Goal: Entertainment & Leisure: Consume media (video, audio)

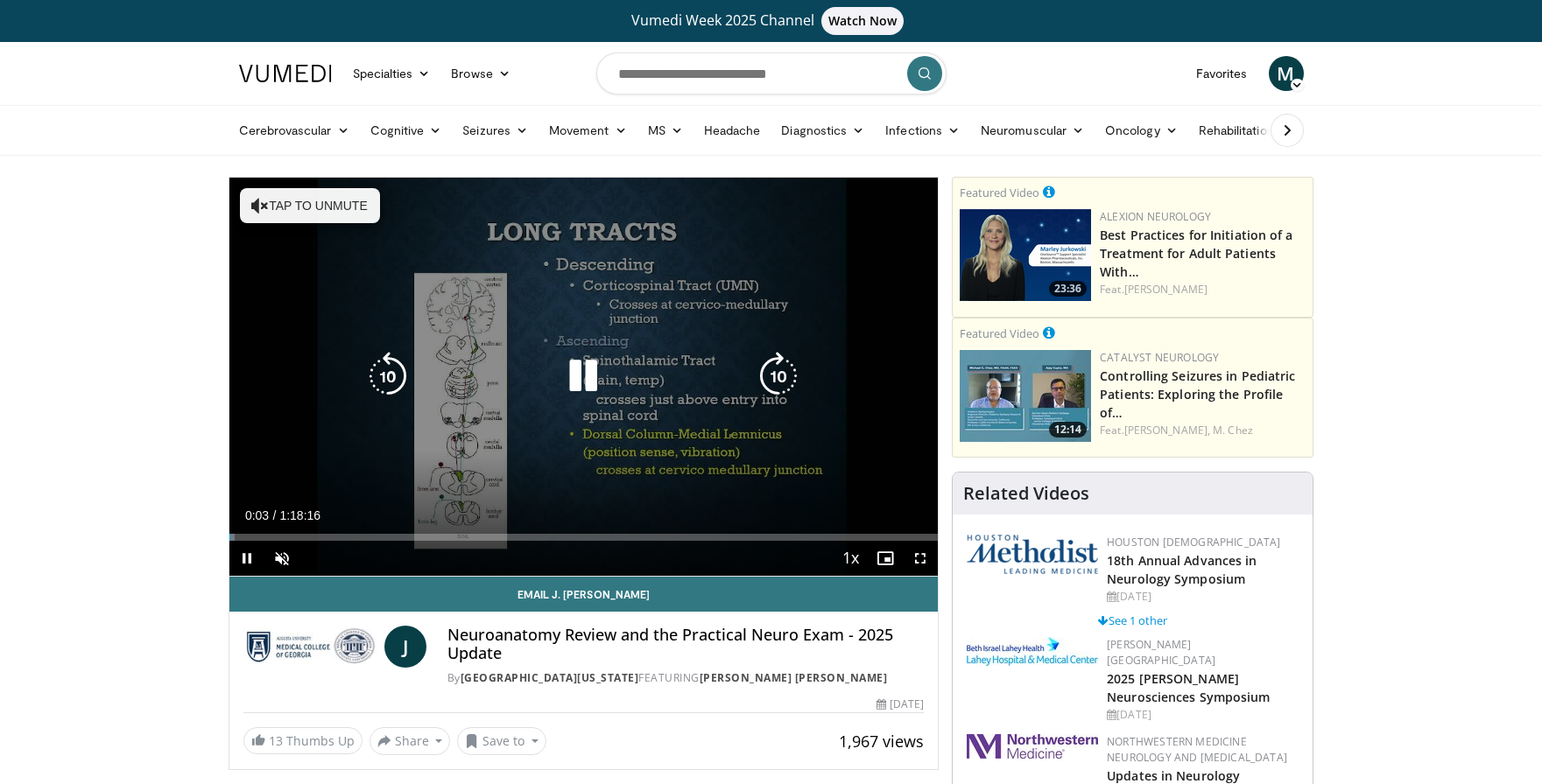
click at [443, 478] on div "10 seconds Tap to unmute" at bounding box center [583, 377] width 710 height 399
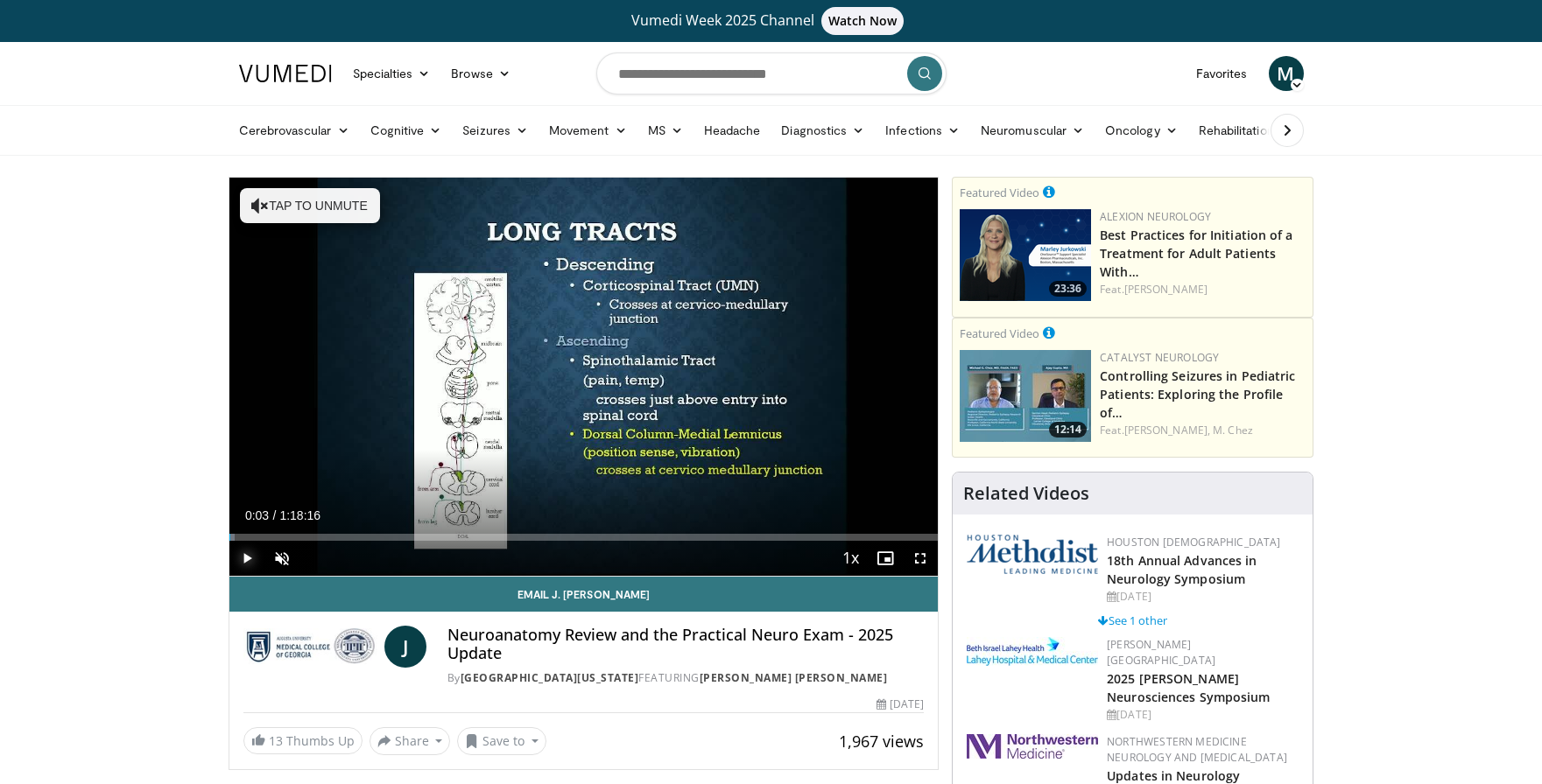
click at [247, 557] on span "Video Player" at bounding box center [246, 558] width 35 height 35
drag, startPoint x: 238, startPoint y: 536, endPoint x: 290, endPoint y: 534, distance: 52.0
click at [291, 534] on div "Progress Bar" at bounding box center [292, 537] width 2 height 7
click at [277, 555] on span "Video Player" at bounding box center [282, 558] width 35 height 35
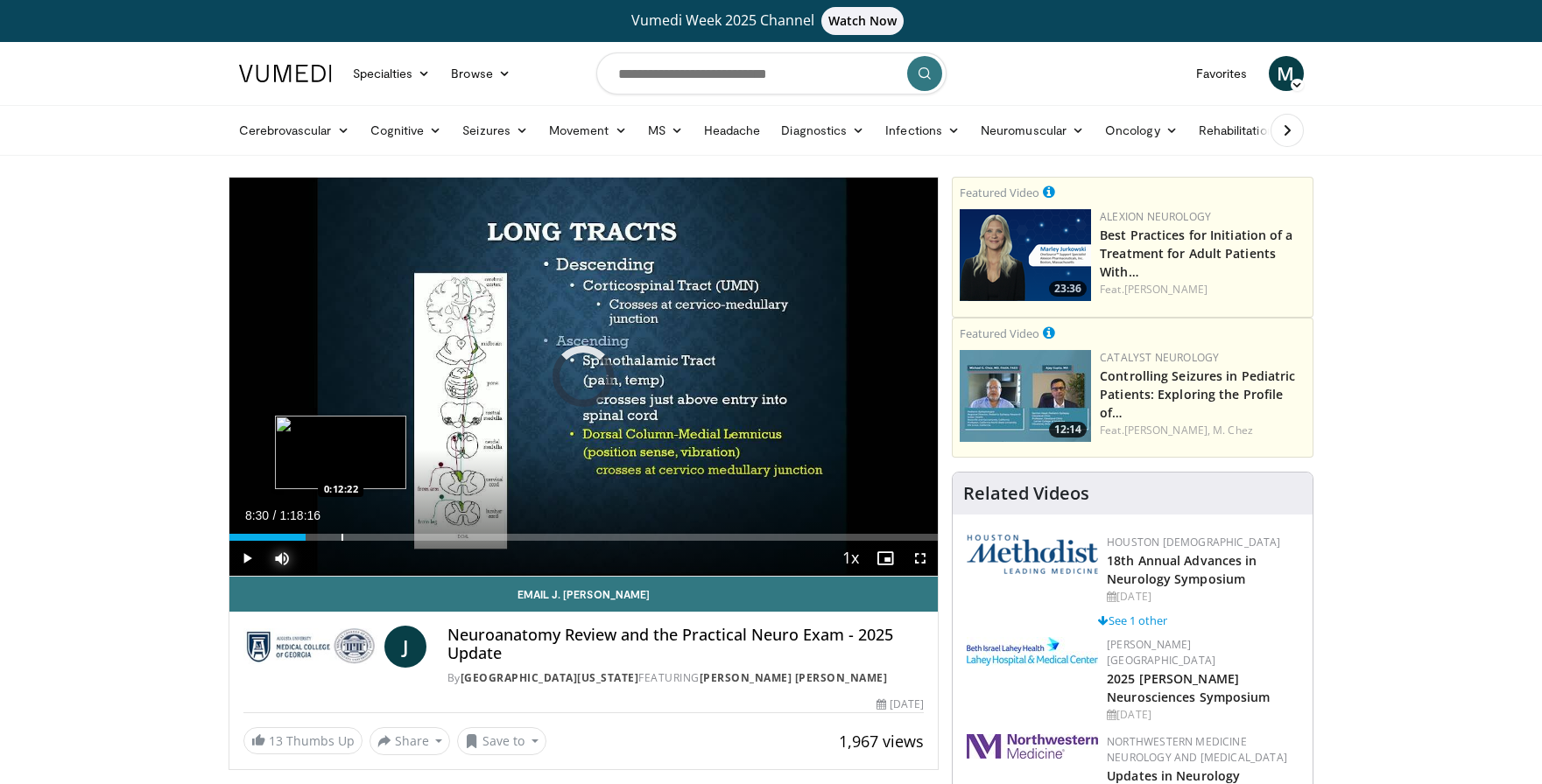
drag, startPoint x: 302, startPoint y: 535, endPoint x: 340, endPoint y: 534, distance: 38.0
click at [341, 534] on div "Progress Bar" at bounding box center [342, 537] width 2 height 7
click at [919, 554] on span "Video Player" at bounding box center [920, 558] width 35 height 35
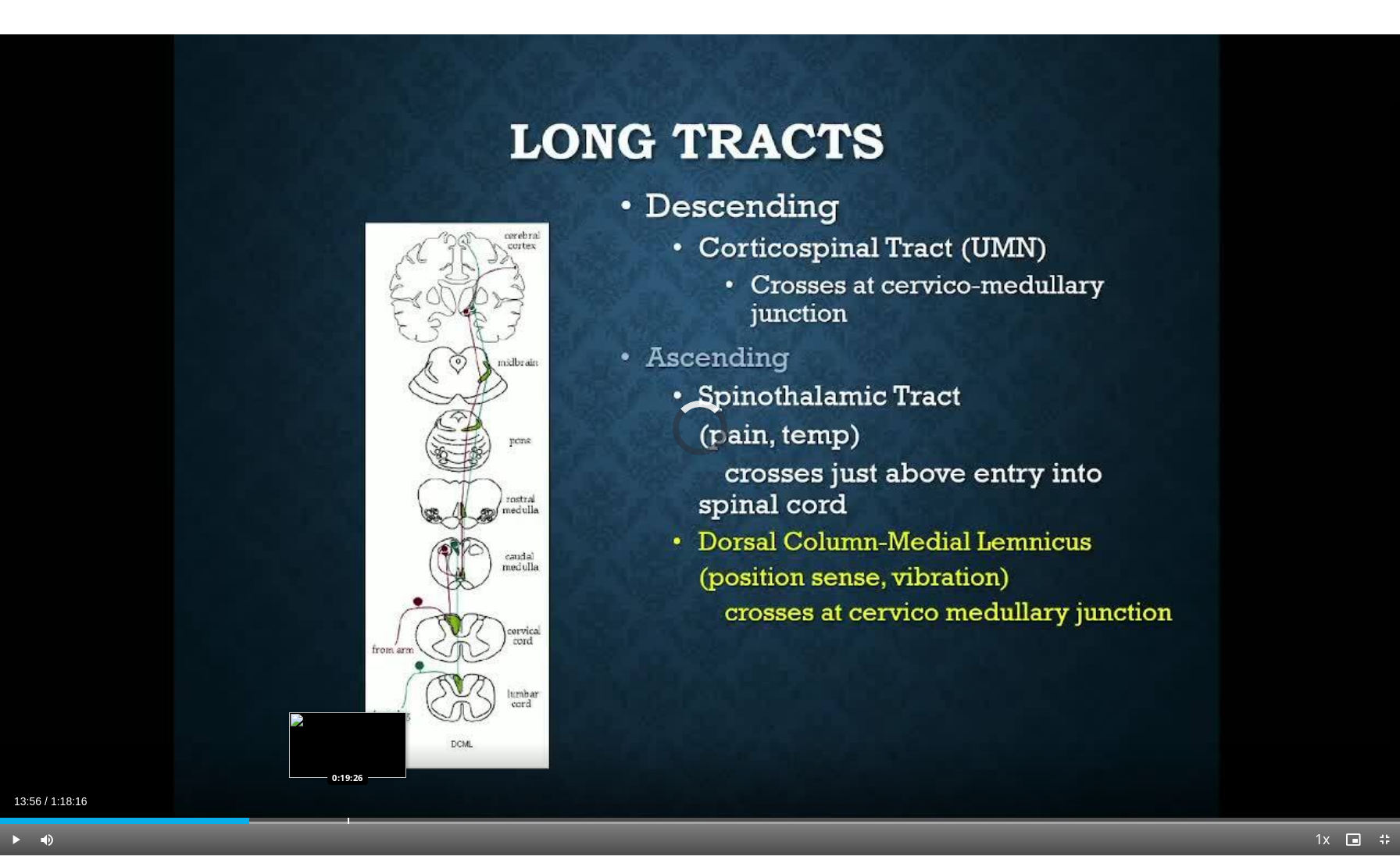
drag, startPoint x: 249, startPoint y: 820, endPoint x: 346, endPoint y: 811, distance: 97.4
click at [346, 699] on div "Loaded : 0.00% 0:19:23 0:19:26" at bounding box center [700, 816] width 1400 height 15
drag, startPoint x: 370, startPoint y: 821, endPoint x: 390, endPoint y: 820, distance: 20.0
click at [390, 699] on video-js "**********" at bounding box center [700, 428] width 1400 height 856
click at [390, 699] on div "Progress Bar" at bounding box center [391, 821] width 2 height 6
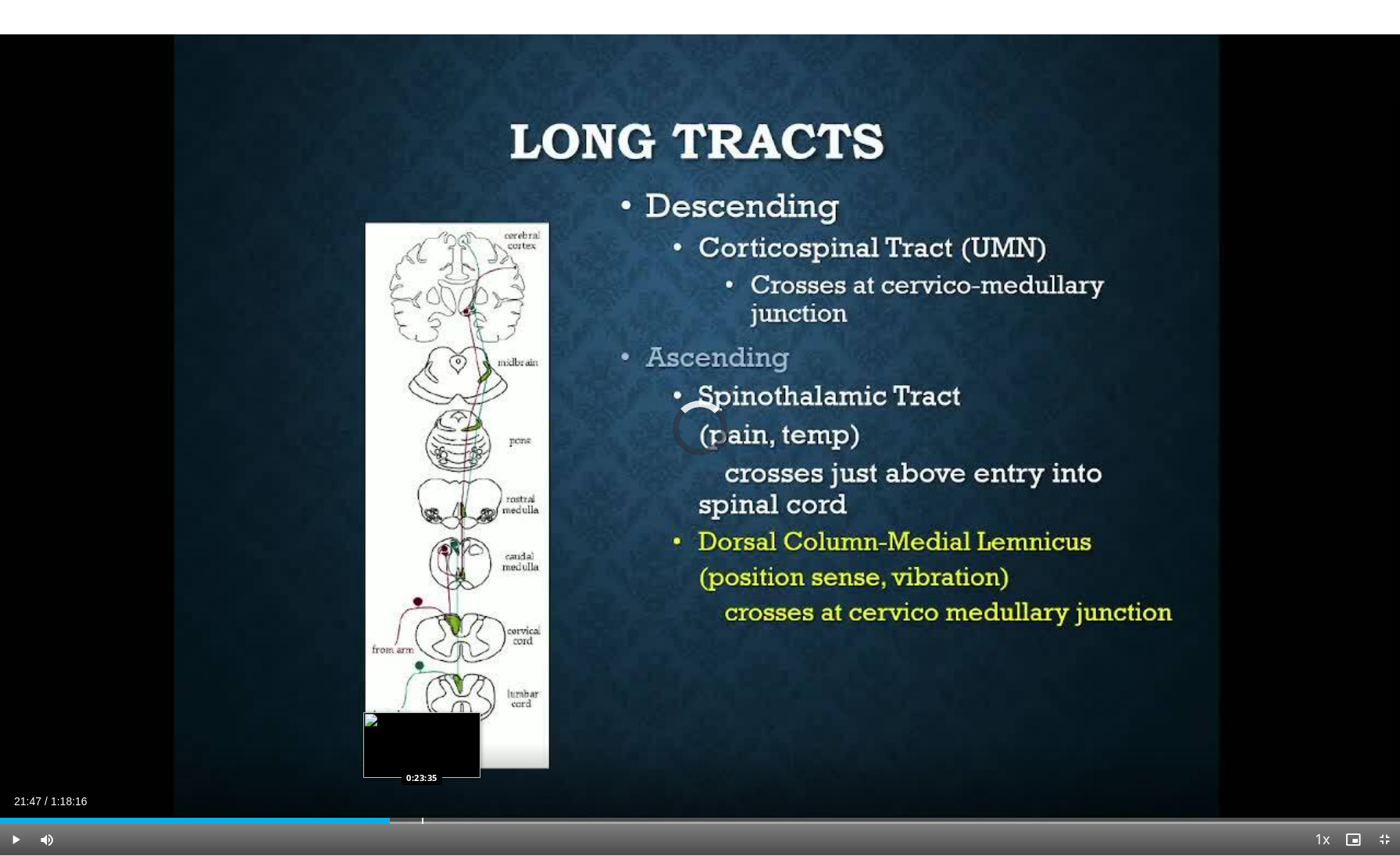
drag, startPoint x: 390, startPoint y: 817, endPoint x: 422, endPoint y: 817, distance: 32.0
click at [422, 699] on div "Progress Bar" at bounding box center [423, 821] width 2 height 6
drag, startPoint x: 435, startPoint y: 821, endPoint x: 457, endPoint y: 820, distance: 22.0
click at [457, 699] on div "Progress Bar" at bounding box center [457, 821] width 2 height 6
drag, startPoint x: 465, startPoint y: 818, endPoint x: 484, endPoint y: 816, distance: 19.1
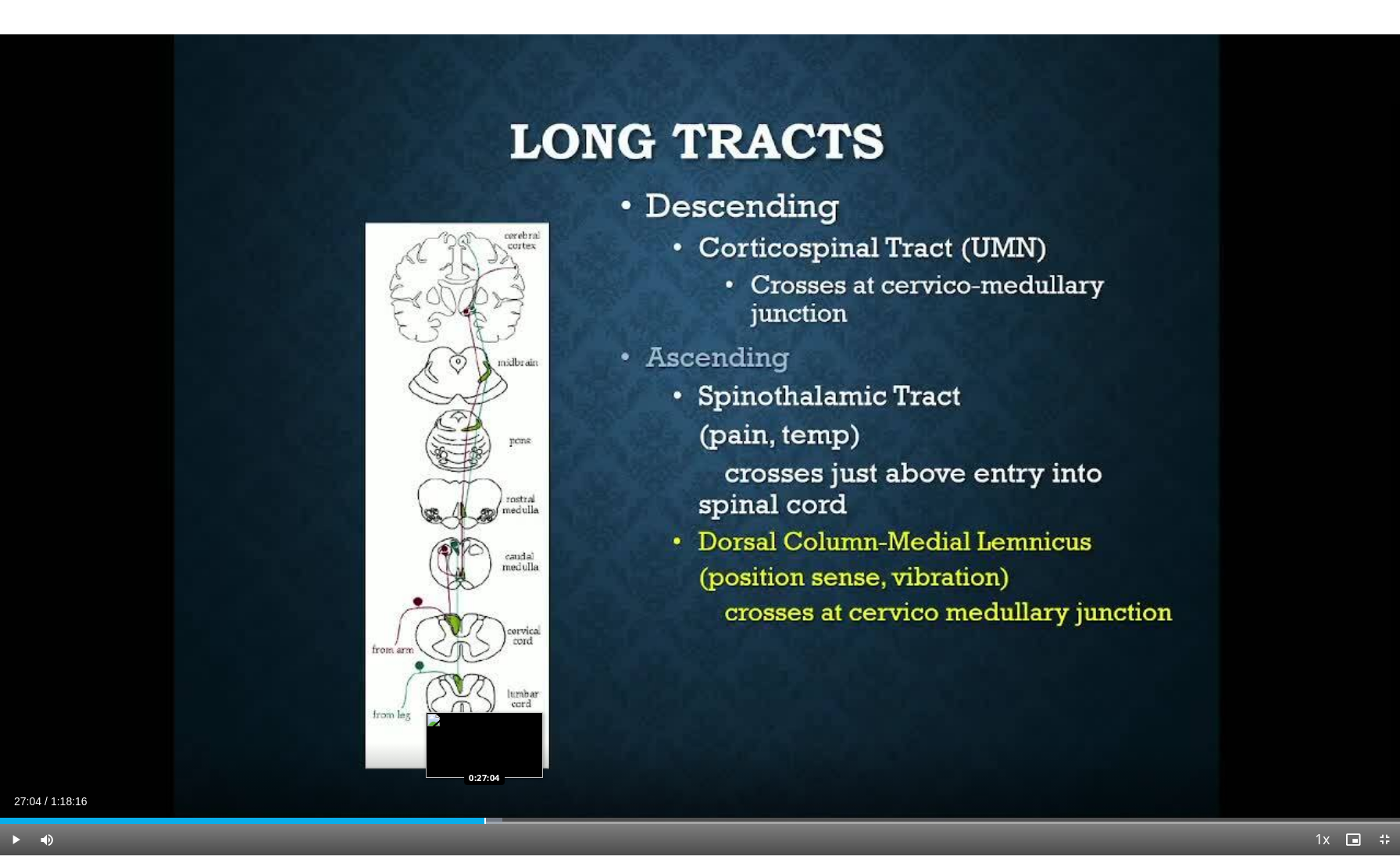
click at [484, 699] on div "Loaded : 35.90% 0:27:04 0:27:04" at bounding box center [700, 816] width 1400 height 15
drag, startPoint x: 488, startPoint y: 823, endPoint x: 509, endPoint y: 824, distance: 21.0
click at [509, 699] on div "Current Time 28:26 / Duration 1:18:16 Play Skip Backward Skip Forward Mute 0% L…" at bounding box center [700, 839] width 1400 height 31
drag, startPoint x: 509, startPoint y: 820, endPoint x: 532, endPoint y: 816, distance: 23.3
click at [532, 699] on div "Loaded : 37.69% 0:29:44 0:29:44" at bounding box center [700, 816] width 1400 height 15
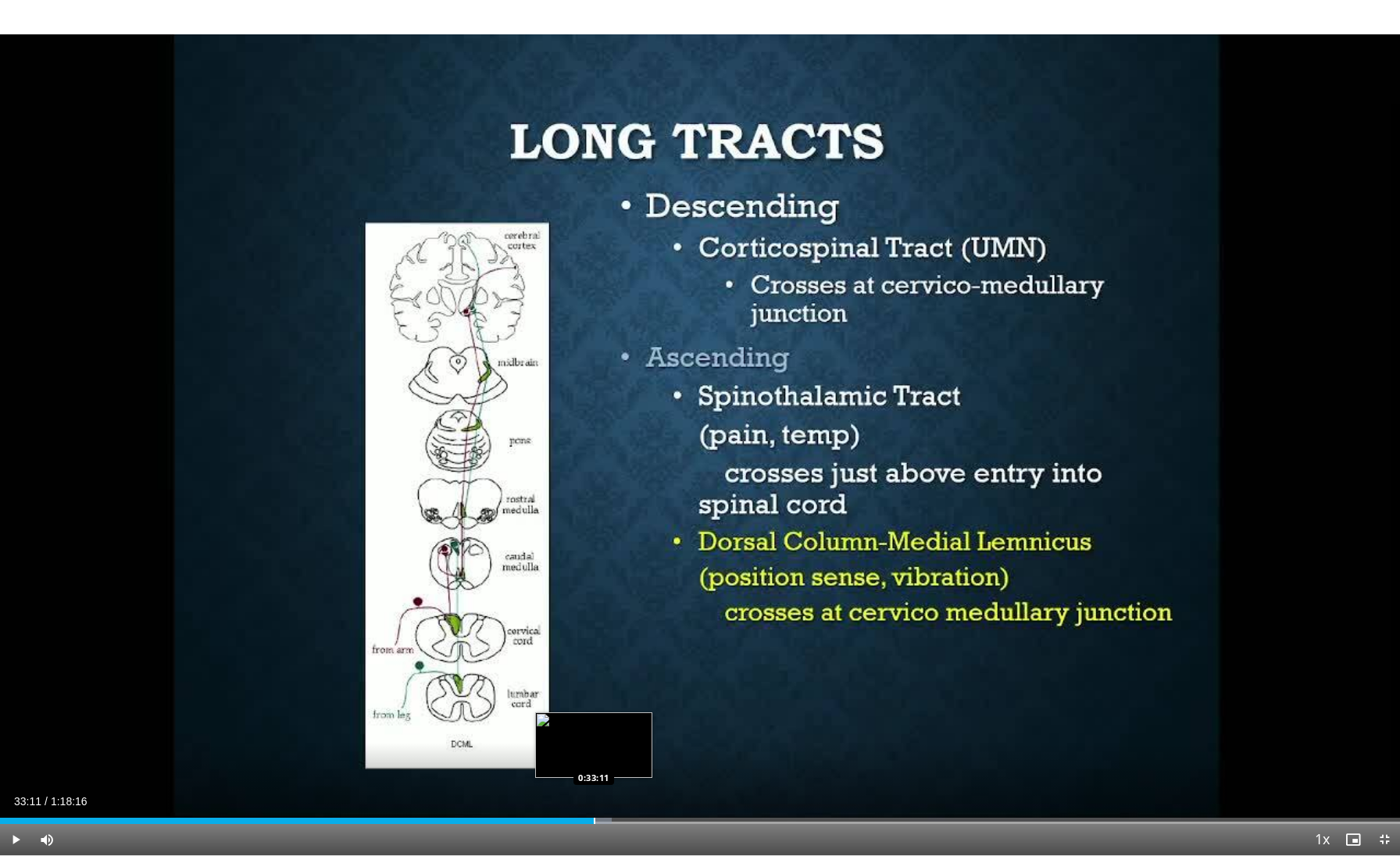
drag, startPoint x: 531, startPoint y: 816, endPoint x: 594, endPoint y: 812, distance: 63.1
click at [594, 699] on div "Loaded : 43.72% 0:33:11 0:33:11" at bounding box center [700, 816] width 1400 height 15
drag, startPoint x: 600, startPoint y: 822, endPoint x: 649, endPoint y: 812, distance: 50.0
click at [649, 699] on div "Loaded : 44.07% 0:36:17 0:36:20" at bounding box center [700, 816] width 1400 height 15
drag, startPoint x: 668, startPoint y: 825, endPoint x: 677, endPoint y: 825, distance: 9.0
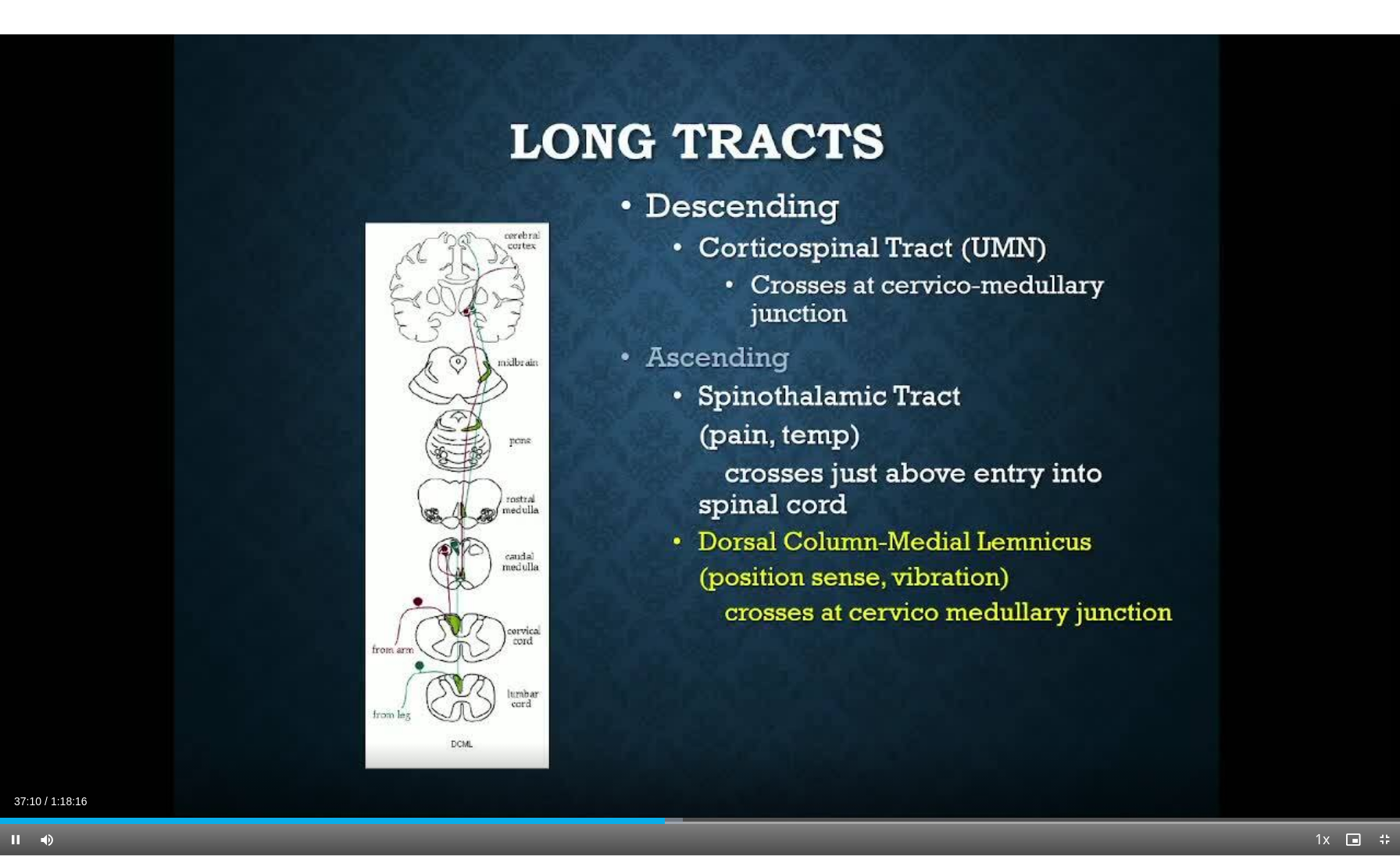
click at [677, 699] on div "Current Time 37:10 / Duration 1:18:16 Pause Skip Backward Skip Forward Mute 0% …" at bounding box center [700, 839] width 1400 height 31
drag, startPoint x: 667, startPoint y: 822, endPoint x: 679, endPoint y: 822, distance: 12.0
click at [679, 699] on div "Loaded : 50.04% 0:37:57 0:38:00" at bounding box center [700, 821] width 1400 height 6
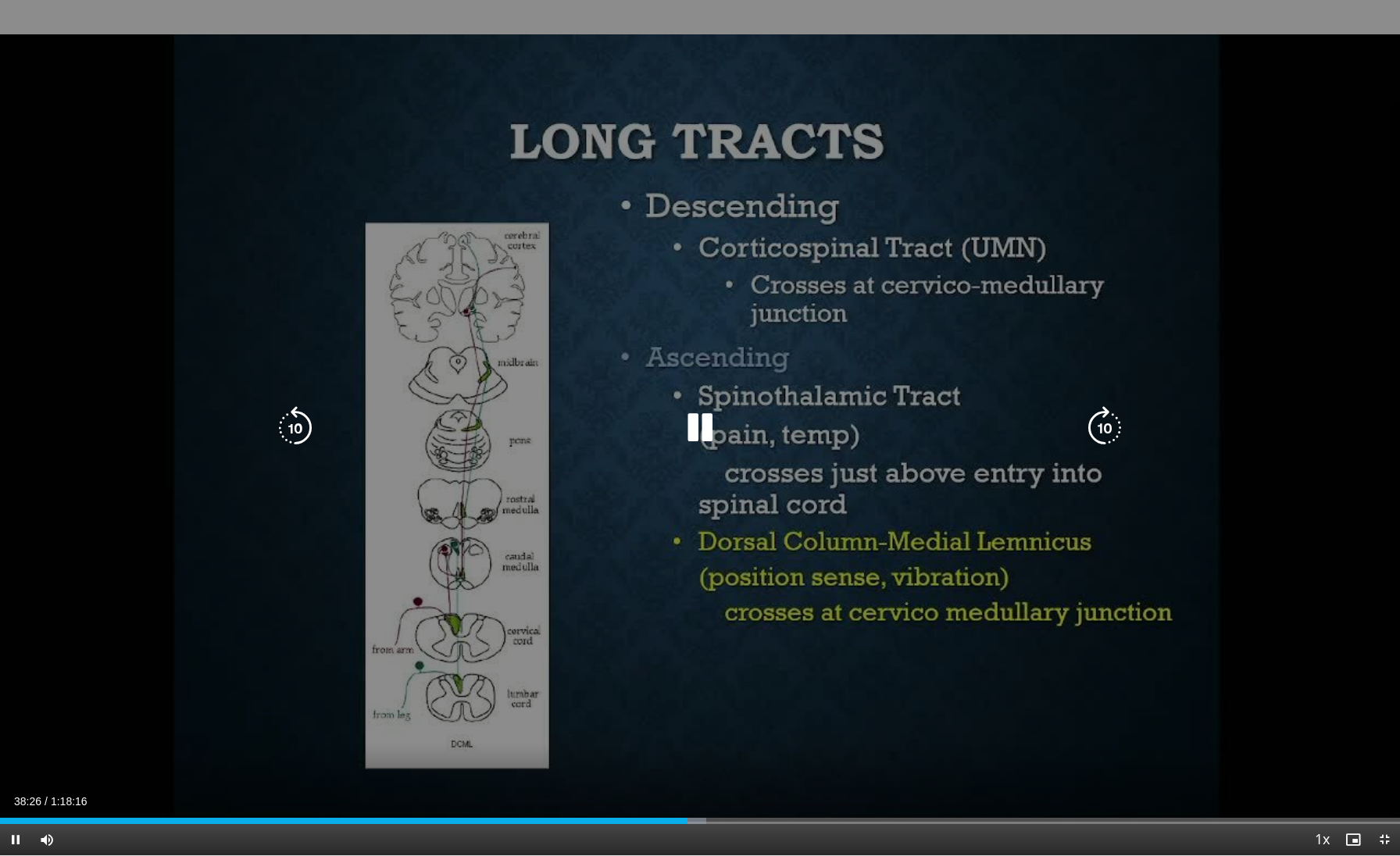
click at [726, 591] on div "10 seconds Tap to unmute" at bounding box center [700, 427] width 1400 height 855
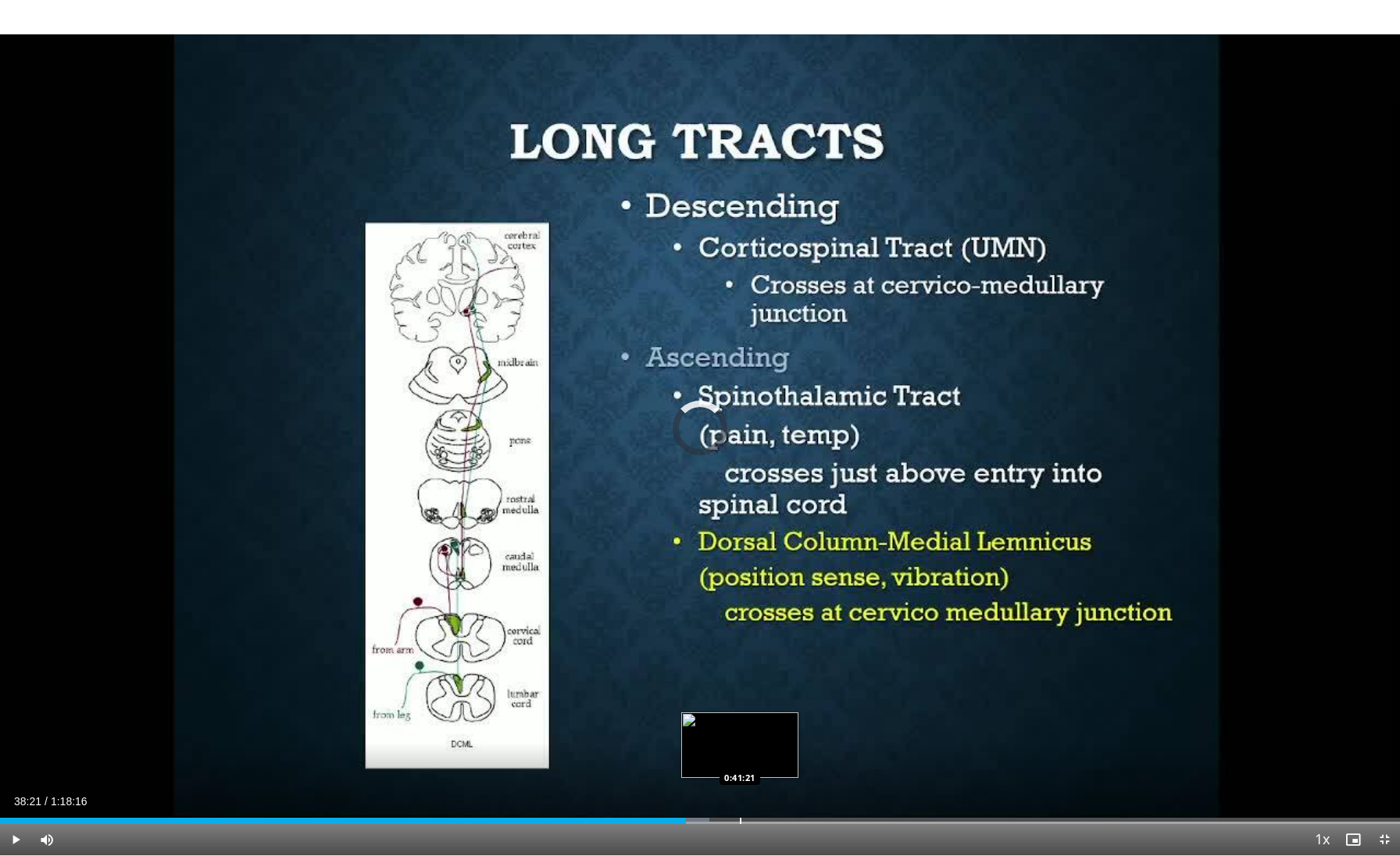
drag, startPoint x: 685, startPoint y: 821, endPoint x: 738, endPoint y: 818, distance: 53.1
click at [740, 699] on div "Progress Bar" at bounding box center [741, 821] width 2 height 6
drag, startPoint x: 749, startPoint y: 821, endPoint x: 769, endPoint y: 819, distance: 20.1
click at [769, 699] on div "Progress Bar" at bounding box center [770, 821] width 2 height 6
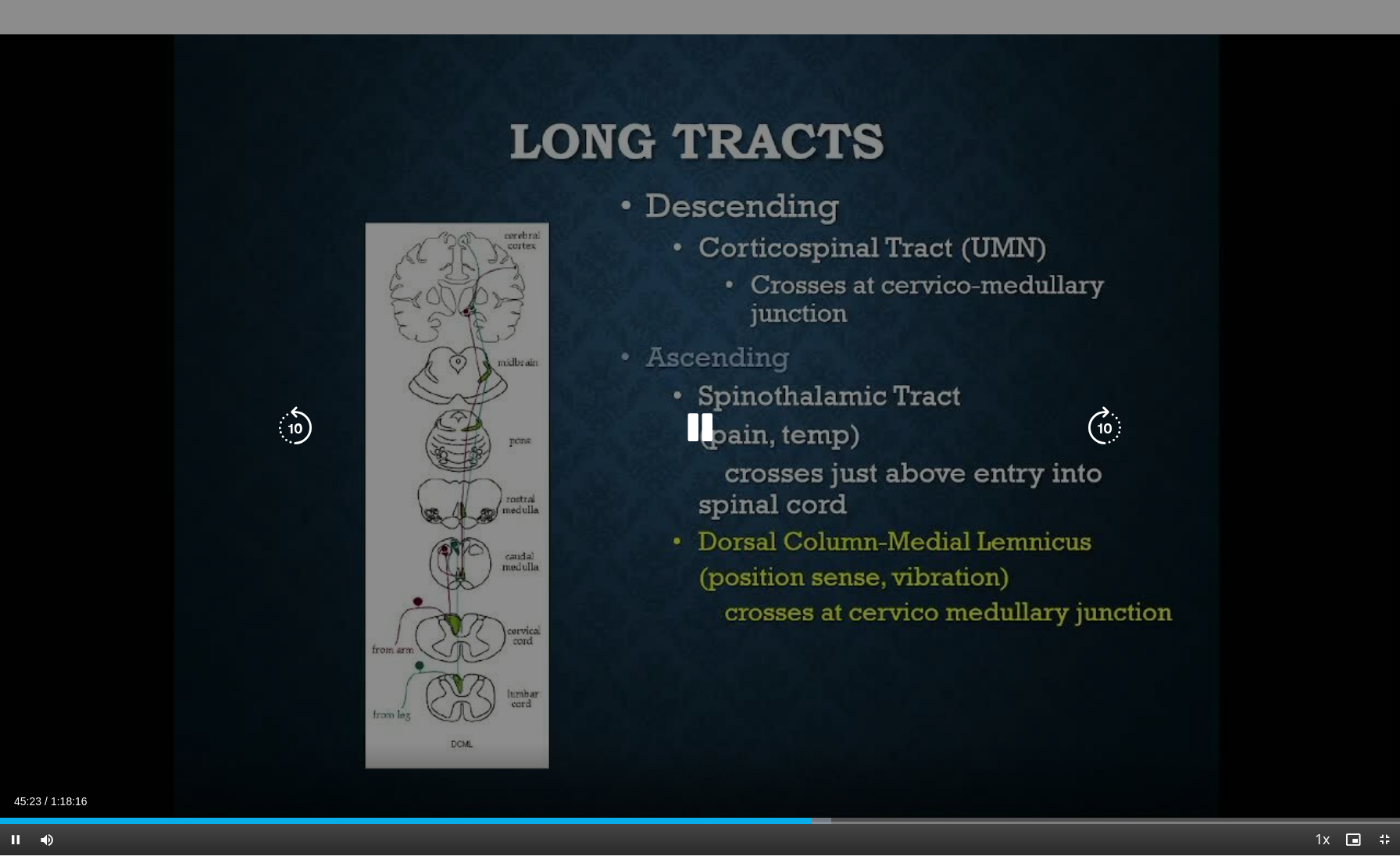
click at [698, 431] on icon "Video Player" at bounding box center [700, 428] width 44 height 44
